Goal: Find specific page/section: Find specific page/section

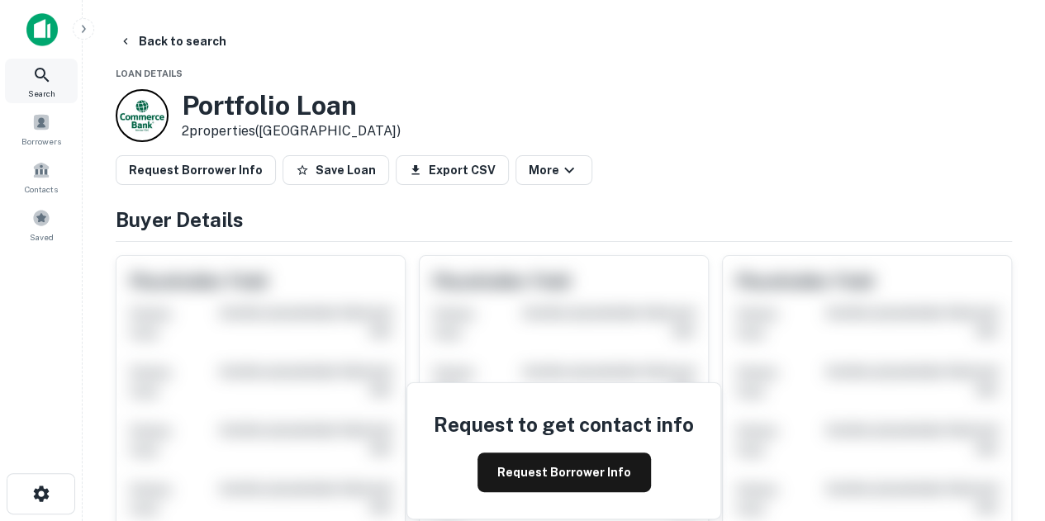
click at [33, 87] on span "Search" at bounding box center [41, 93] width 27 height 13
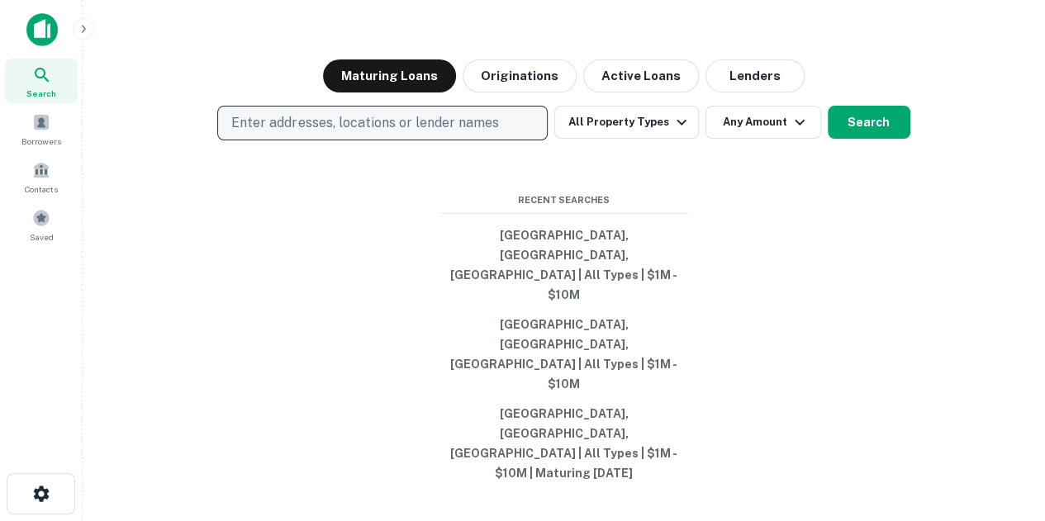
click at [269, 133] on p "Enter addresses, locations or lender names" at bounding box center [364, 123] width 267 height 20
type input "**********"
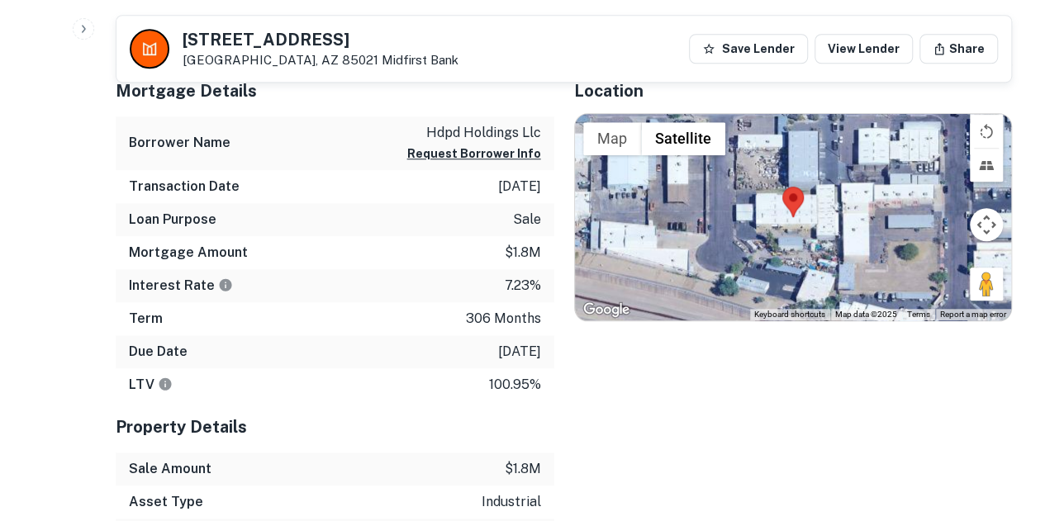
scroll to position [165, 0]
